Goal: Check status: Check status

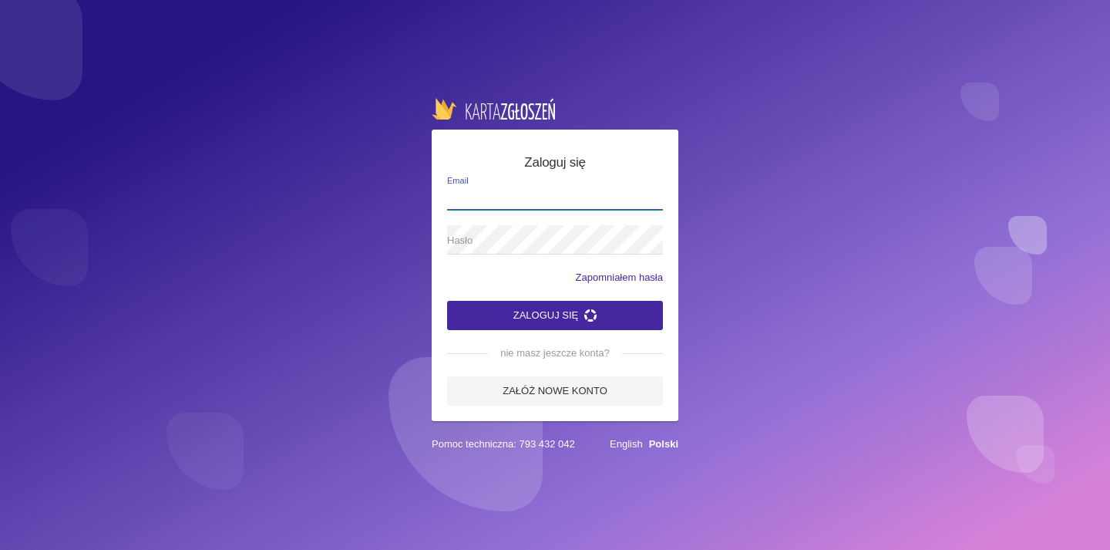
type input "[EMAIL_ADDRESS][DOMAIN_NAME]"
click at [589, 309] on icon "submit" at bounding box center [590, 315] width 12 height 12
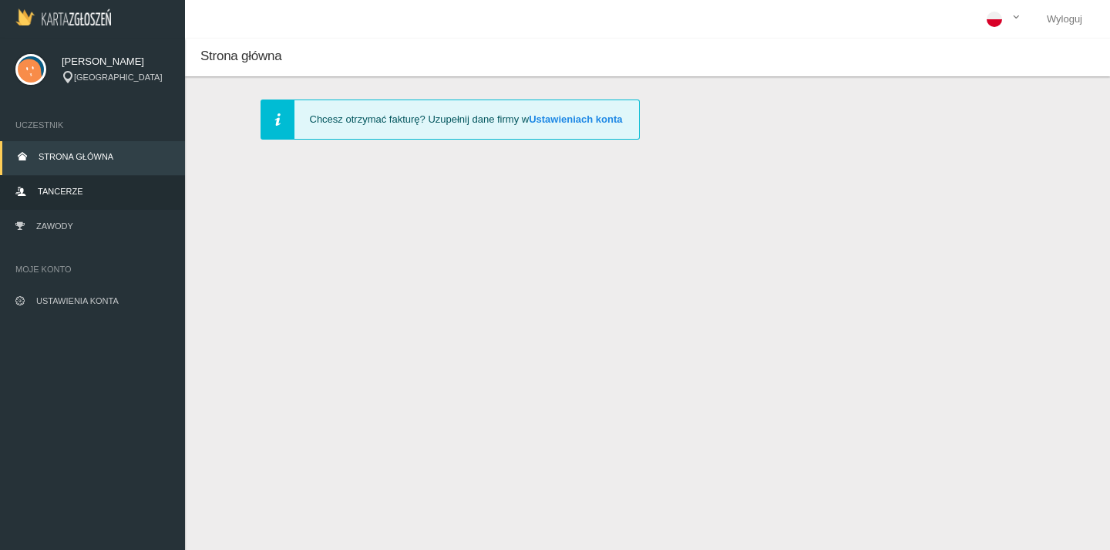
click at [61, 197] on link "Tancerze" at bounding box center [92, 193] width 185 height 34
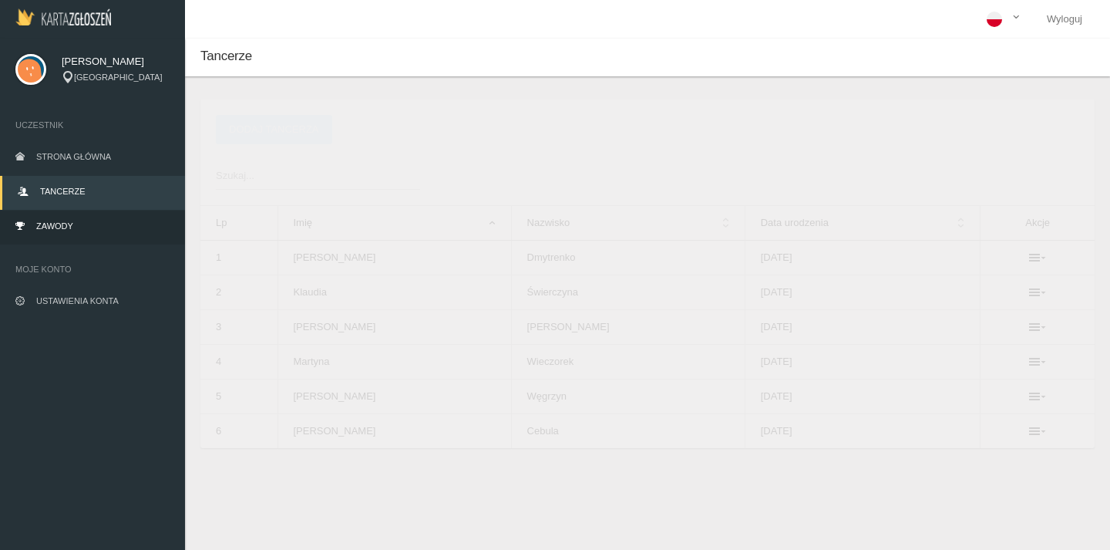
click at [66, 220] on link "Zawody" at bounding box center [92, 227] width 185 height 34
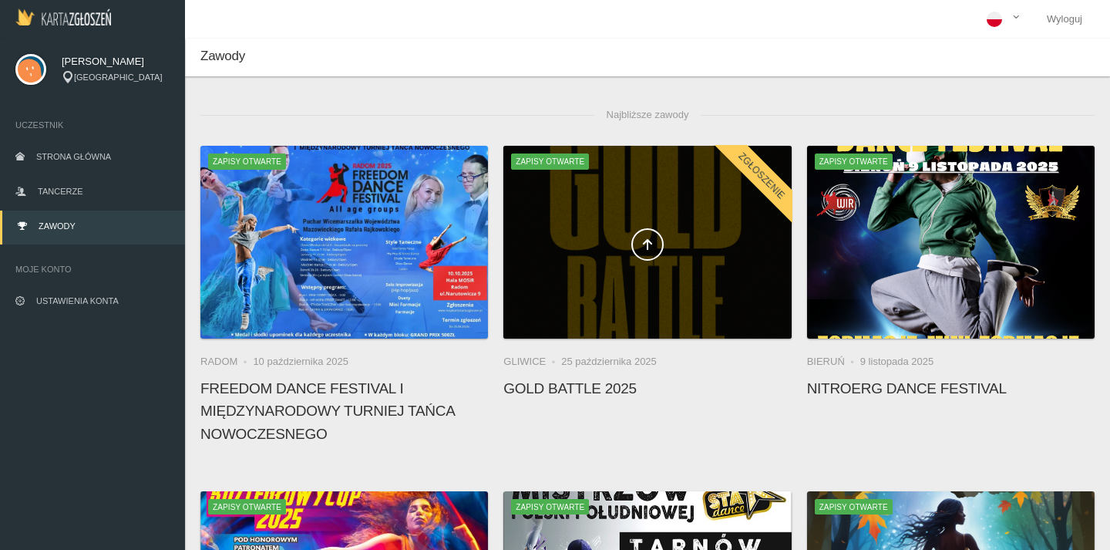
click at [673, 217] on div at bounding box center [646, 242] width 287 height 193
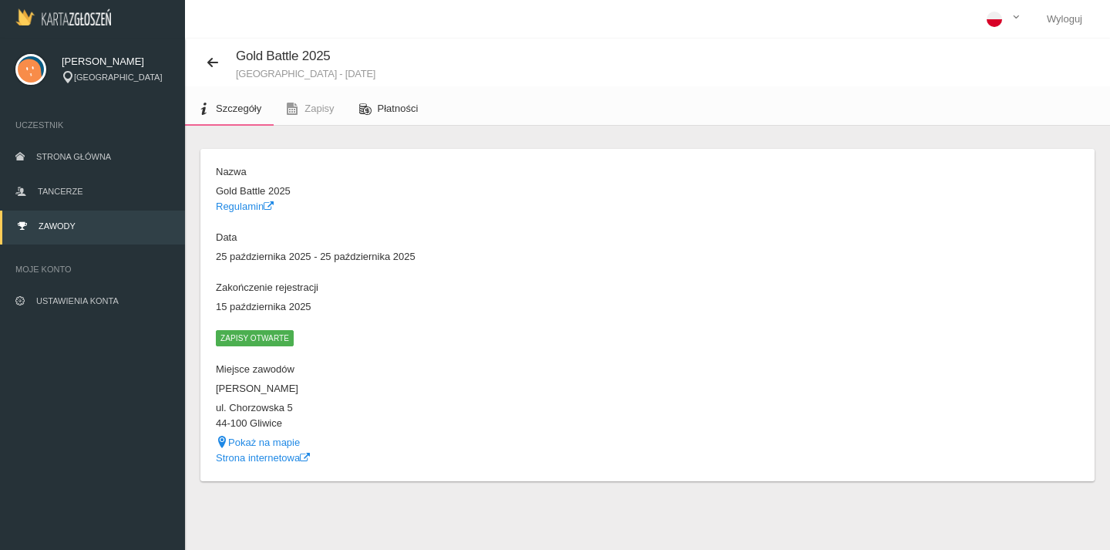
click at [376, 109] on link "Płatności" at bounding box center [389, 109] width 84 height 34
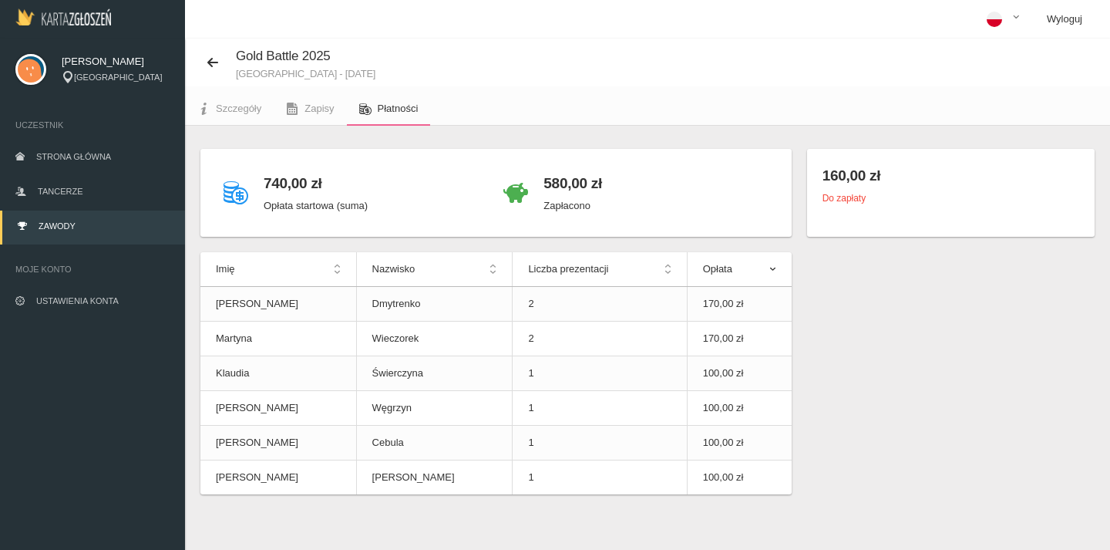
click at [1076, 15] on link "Wyloguj" at bounding box center [1064, 19] width 60 height 39
